Goal: Navigation & Orientation: Find specific page/section

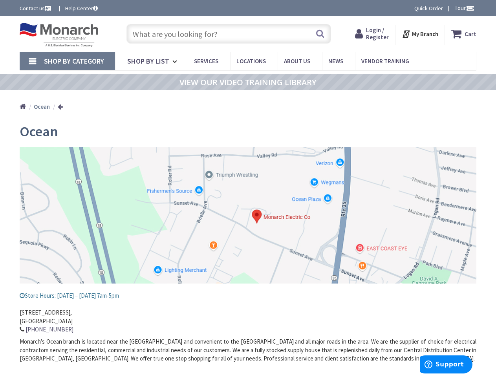
click at [248, 188] on img at bounding box center [248, 215] width 457 height 137
click at [463, 8] on span "Tour" at bounding box center [464, 7] width 20 height 7
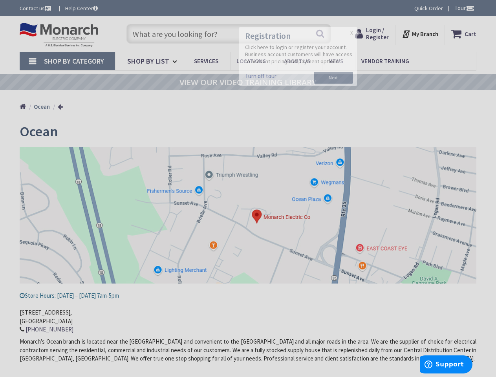
click at [470, 8] on div at bounding box center [248, 188] width 496 height 377
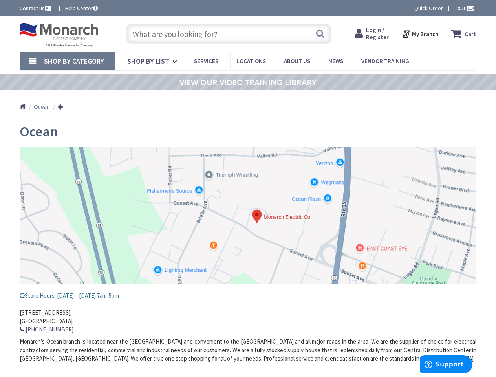
click at [420, 34] on strong "My Branch" at bounding box center [425, 33] width 26 height 7
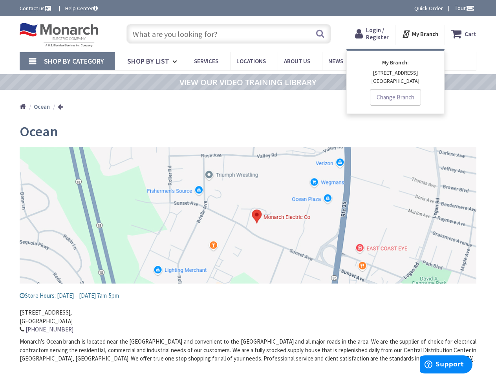
click at [67, 61] on span "Shop By Category" at bounding box center [74, 61] width 60 height 9
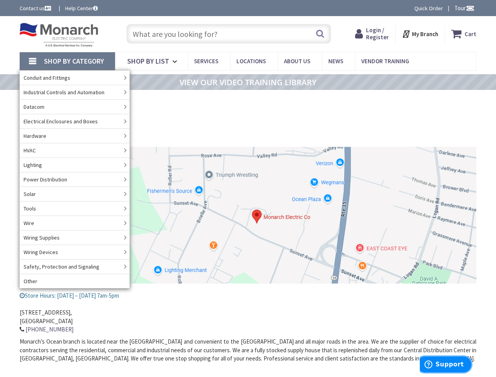
click at [446, 364] on span "Support" at bounding box center [449, 364] width 28 height 7
